Goal: Information Seeking & Learning: Learn about a topic

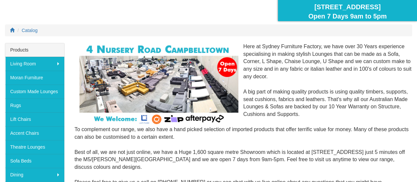
scroll to position [65, 0]
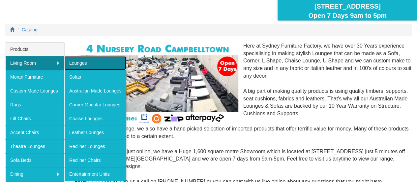
click at [84, 60] on link "Lounges" at bounding box center [95, 63] width 62 height 14
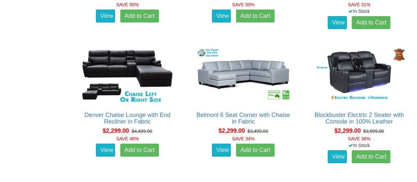
scroll to position [1149, 0]
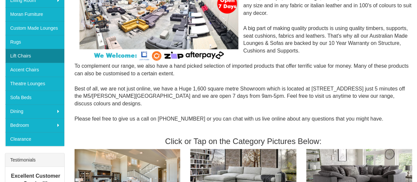
scroll to position [128, 0]
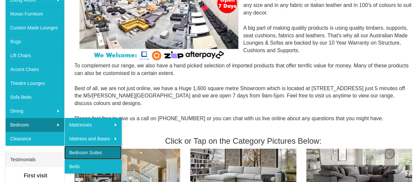
click at [92, 156] on link "Bedroom Suites" at bounding box center [92, 153] width 57 height 14
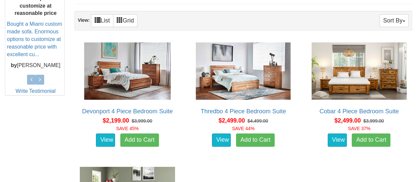
scroll to position [301, 0]
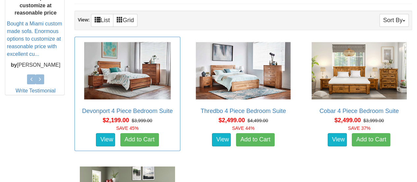
click at [161, 105] on div "Devonport 4 Piece Bedroom Suite Advertised price is for the Queen Size 4 Piece …" at bounding box center [128, 94] width 106 height 114
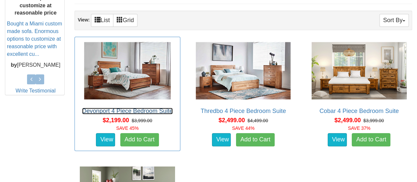
click at [143, 108] on link "Devonport 4 Piece Bedroom Suite" at bounding box center [127, 111] width 91 height 7
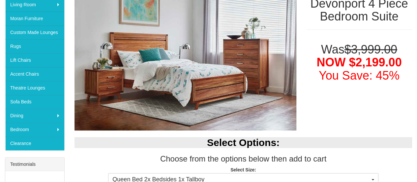
scroll to position [118, 0]
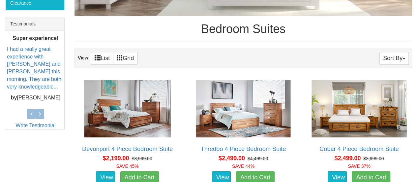
scroll to position [276, 0]
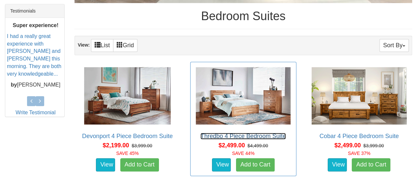
click at [251, 133] on link "Thredbo 4 Piece Bedroom Suite" at bounding box center [243, 136] width 85 height 7
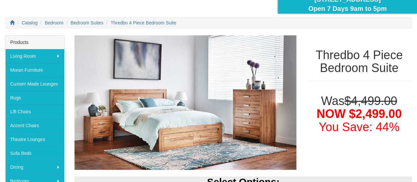
scroll to position [53, 0]
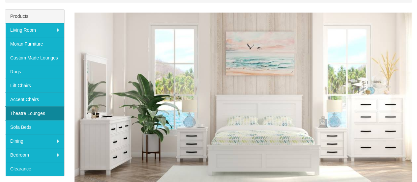
scroll to position [98, 0]
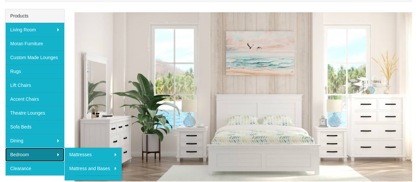
click at [40, 154] on link "Bedroom" at bounding box center [34, 155] width 59 height 14
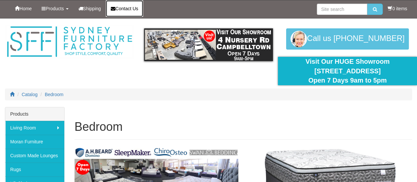
click at [122, 8] on span "Contact Us" at bounding box center [127, 8] width 23 height 5
